Goal: Task Accomplishment & Management: Manage account settings

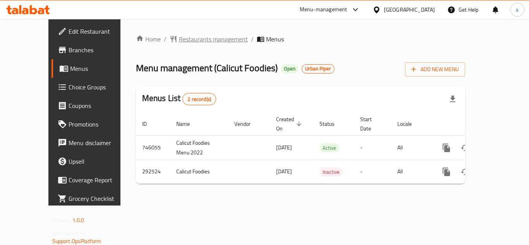
click at [179, 36] on span "Restaurants management" at bounding box center [213, 38] width 69 height 9
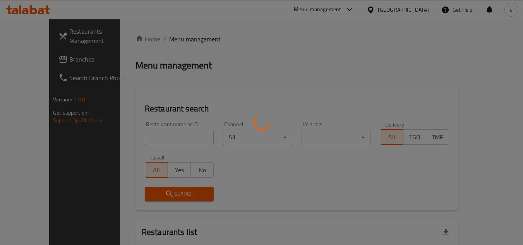
click at [146, 125] on div at bounding box center [261, 122] width 523 height 245
click at [147, 137] on div at bounding box center [261, 122] width 523 height 245
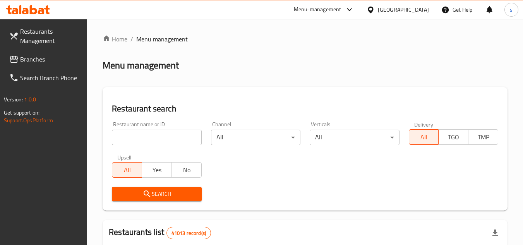
click at [149, 144] on input "search" at bounding box center [156, 137] width 89 height 15
paste input "628445"
type input "628445"
click button "Search" at bounding box center [156, 194] width 89 height 14
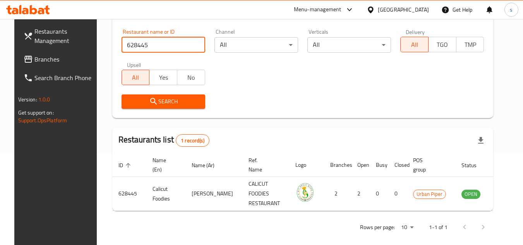
scroll to position [100, 0]
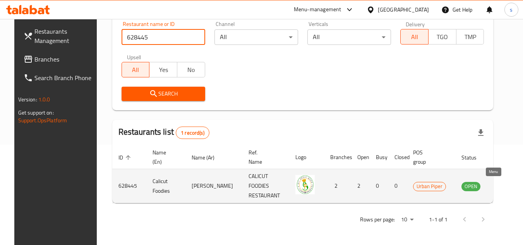
click at [507, 186] on icon "enhanced table" at bounding box center [508, 186] width 3 height 3
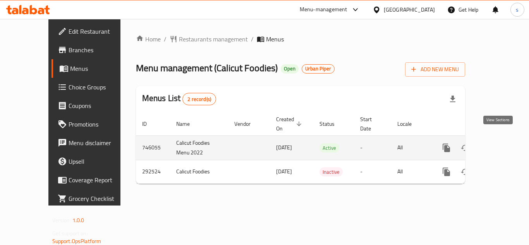
click at [499, 143] on icon "enhanced table" at bounding box center [501, 147] width 9 height 9
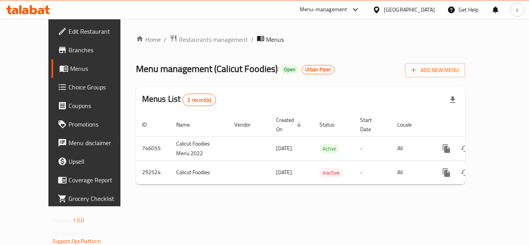
click at [51, 75] on link "Menus" at bounding box center [93, 68] width 85 height 19
click at [70, 72] on span "Menus" at bounding box center [100, 68] width 60 height 9
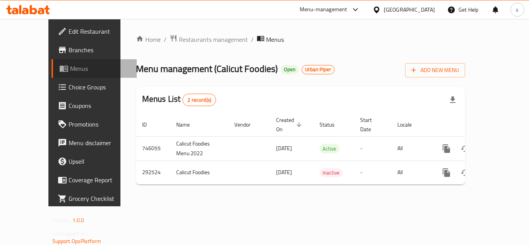
click at [70, 72] on span "Menus" at bounding box center [100, 68] width 60 height 9
click at [302, 69] on span "Urban Piper" at bounding box center [318, 69] width 32 height 7
click at [281, 72] on span "Open" at bounding box center [290, 69] width 18 height 7
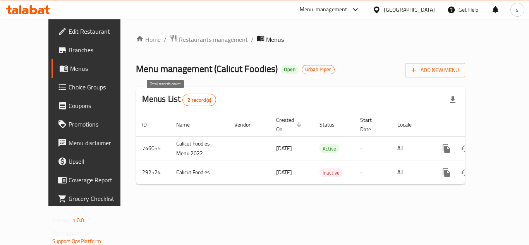
click at [183, 99] on span "2 record(s)" at bounding box center [199, 99] width 33 height 7
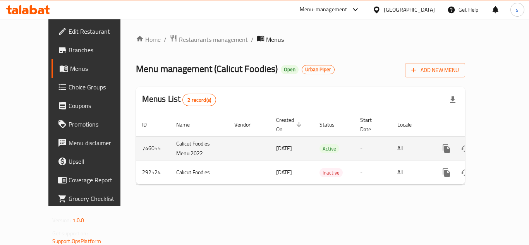
click at [392, 144] on td "All" at bounding box center [411, 148] width 40 height 24
click at [493, 141] on link "enhanced table" at bounding box center [502, 148] width 19 height 19
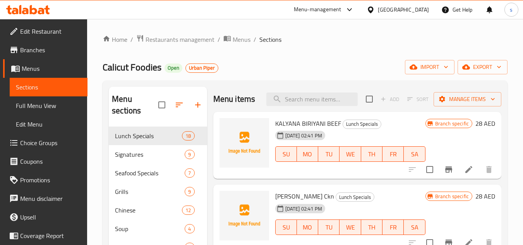
click at [197, 64] on div "Urban Piper" at bounding box center [201, 67] width 33 height 9
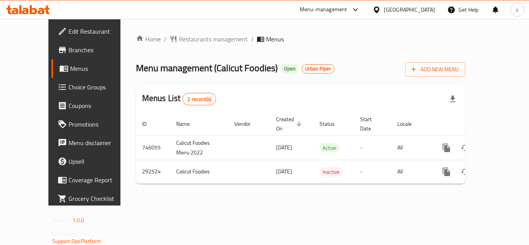
click at [70, 69] on span "Menus" at bounding box center [100, 68] width 60 height 9
click at [70, 72] on span "Menus" at bounding box center [100, 68] width 60 height 9
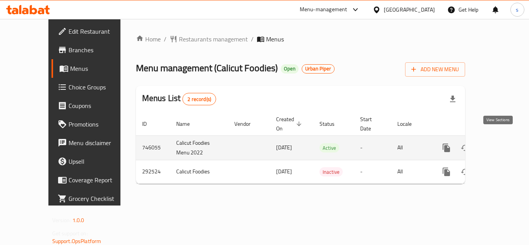
click at [498, 143] on icon "enhanced table" at bounding box center [501, 147] width 9 height 9
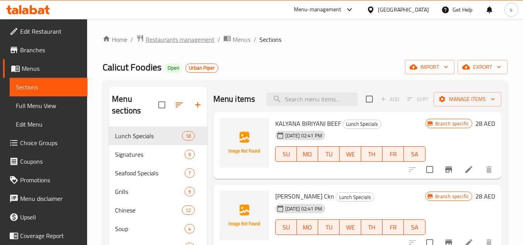
click at [176, 41] on span "Restaurants management" at bounding box center [179, 39] width 69 height 9
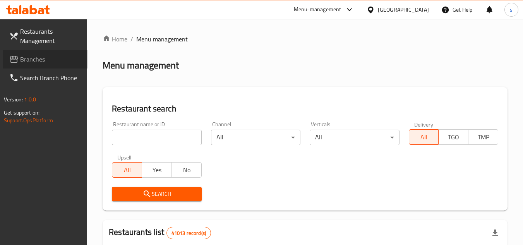
click at [38, 60] on span "Branches" at bounding box center [50, 59] width 61 height 9
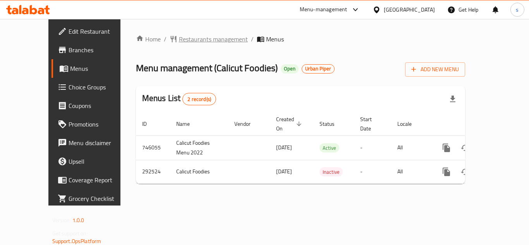
click at [179, 41] on span "Restaurants management" at bounding box center [213, 38] width 69 height 9
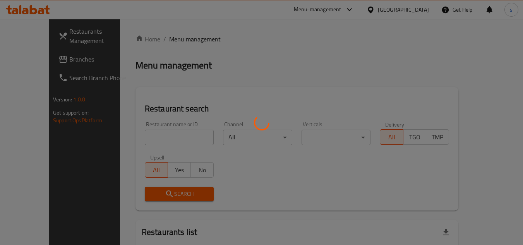
click at [156, 134] on div at bounding box center [261, 122] width 523 height 245
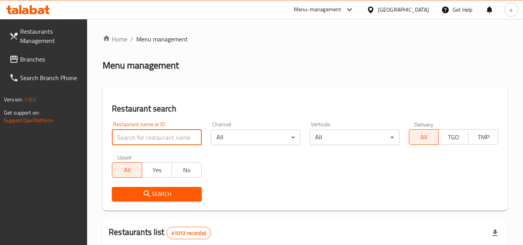
click at [154, 134] on input "search" at bounding box center [156, 137] width 89 height 15
paste input "628445"
type input "628445"
click button "Search" at bounding box center [156, 194] width 89 height 14
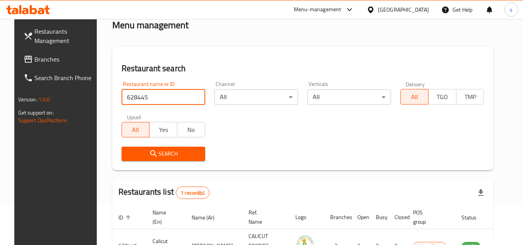
scroll to position [100, 0]
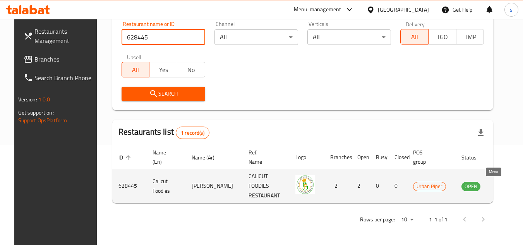
click at [502, 187] on icon "enhanced table" at bounding box center [506, 186] width 9 height 7
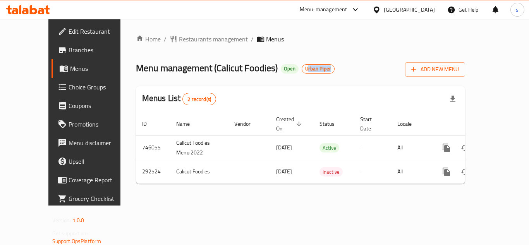
drag, startPoint x: 276, startPoint y: 65, endPoint x: 308, endPoint y: 68, distance: 32.3
click at [308, 68] on div "Menu management ( Calicut Foodies ) Open Urban Piper Add New Menu" at bounding box center [300, 67] width 329 height 17
click at [298, 101] on div "Menus List 2 record(s)" at bounding box center [300, 99] width 329 height 26
drag, startPoint x: 394, startPoint y: 13, endPoint x: 394, endPoint y: 17, distance: 3.9
click at [394, 13] on div "United Arab Emirates" at bounding box center [408, 9] width 51 height 9
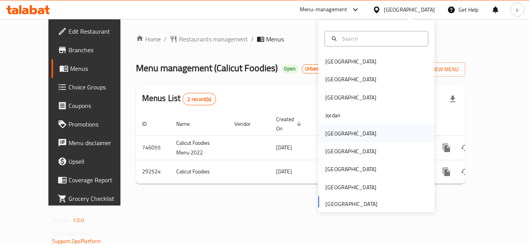
click at [336, 136] on div "[GEOGRAPHIC_DATA]" at bounding box center [350, 134] width 63 height 18
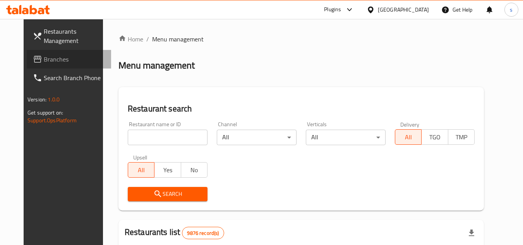
click at [33, 52] on link "Branches" at bounding box center [69, 59] width 84 height 19
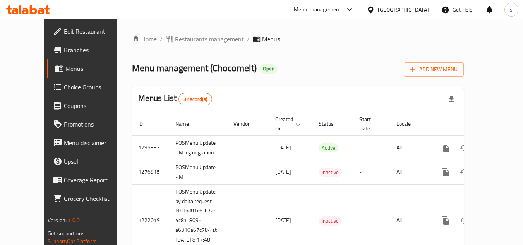
click at [175, 39] on span "Restaurants management" at bounding box center [209, 38] width 69 height 9
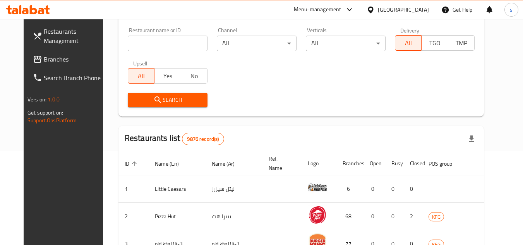
scroll to position [39, 0]
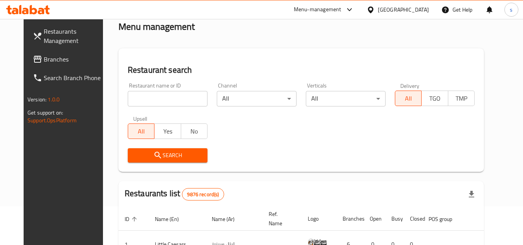
click at [148, 107] on div "Restaurant name or ID Restaurant name or ID" at bounding box center [167, 94] width 89 height 33
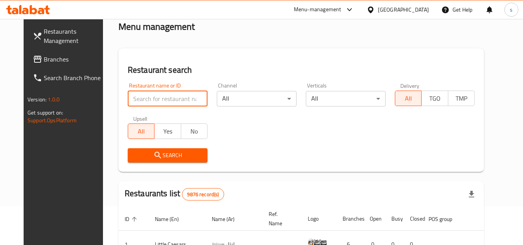
click at [148, 99] on input "search" at bounding box center [168, 98] width 80 height 15
paste input "24251"
type input "24251"
click button "Search" at bounding box center [168, 155] width 80 height 14
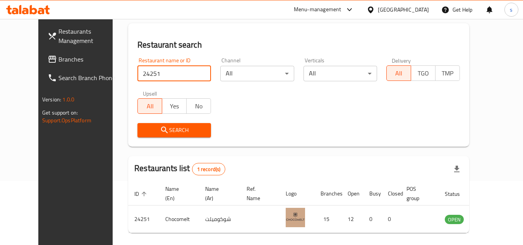
scroll to position [94, 0]
